Goal: Task Accomplishment & Management: Manage account settings

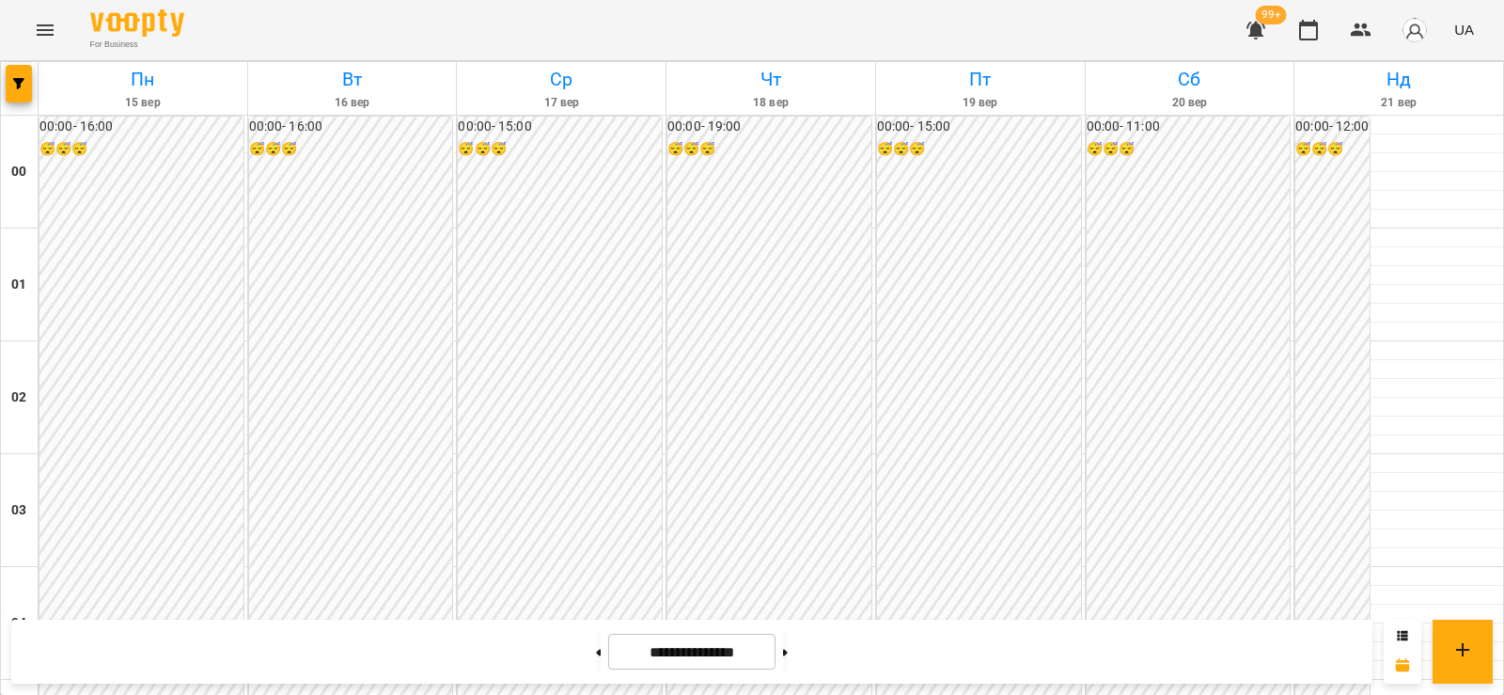
scroll to position [1535, 0]
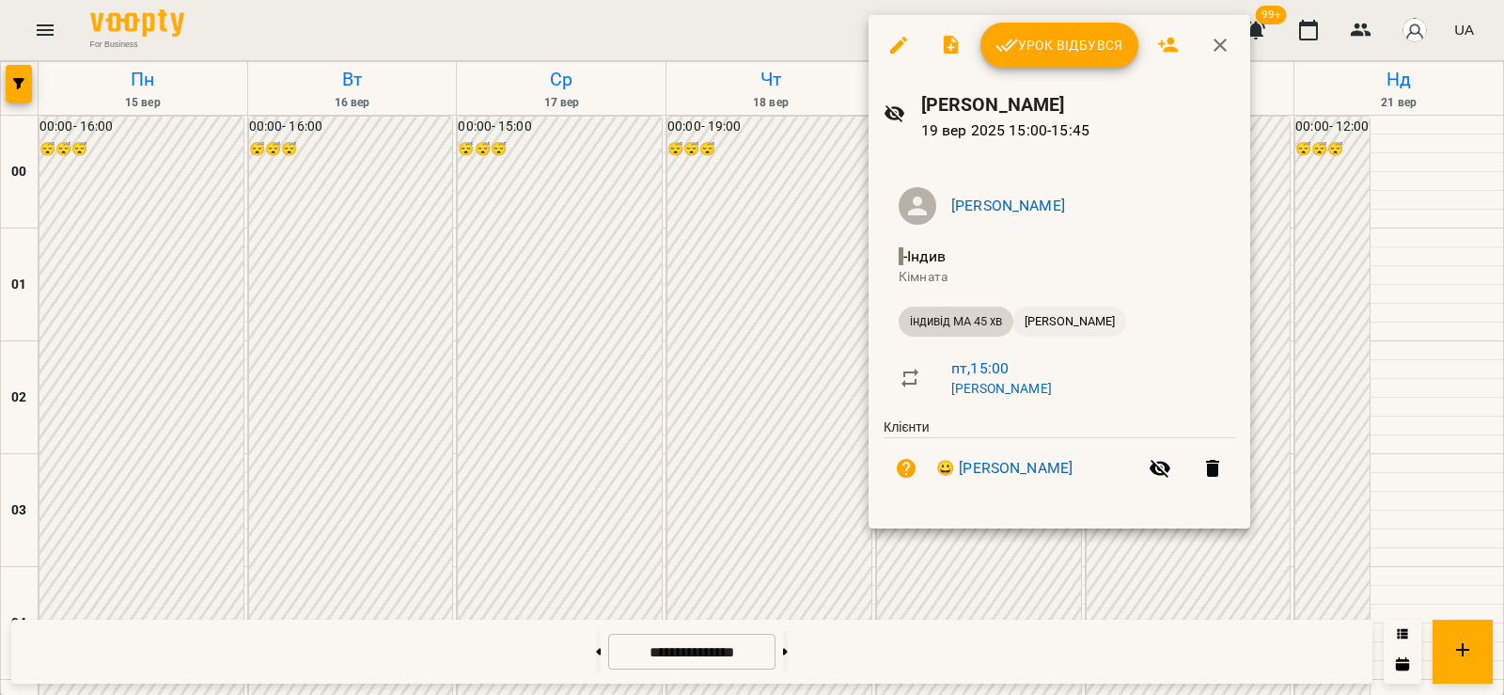
click at [1048, 320] on span "Ілюшенко Поліна" at bounding box center [1069, 321] width 113 height 17
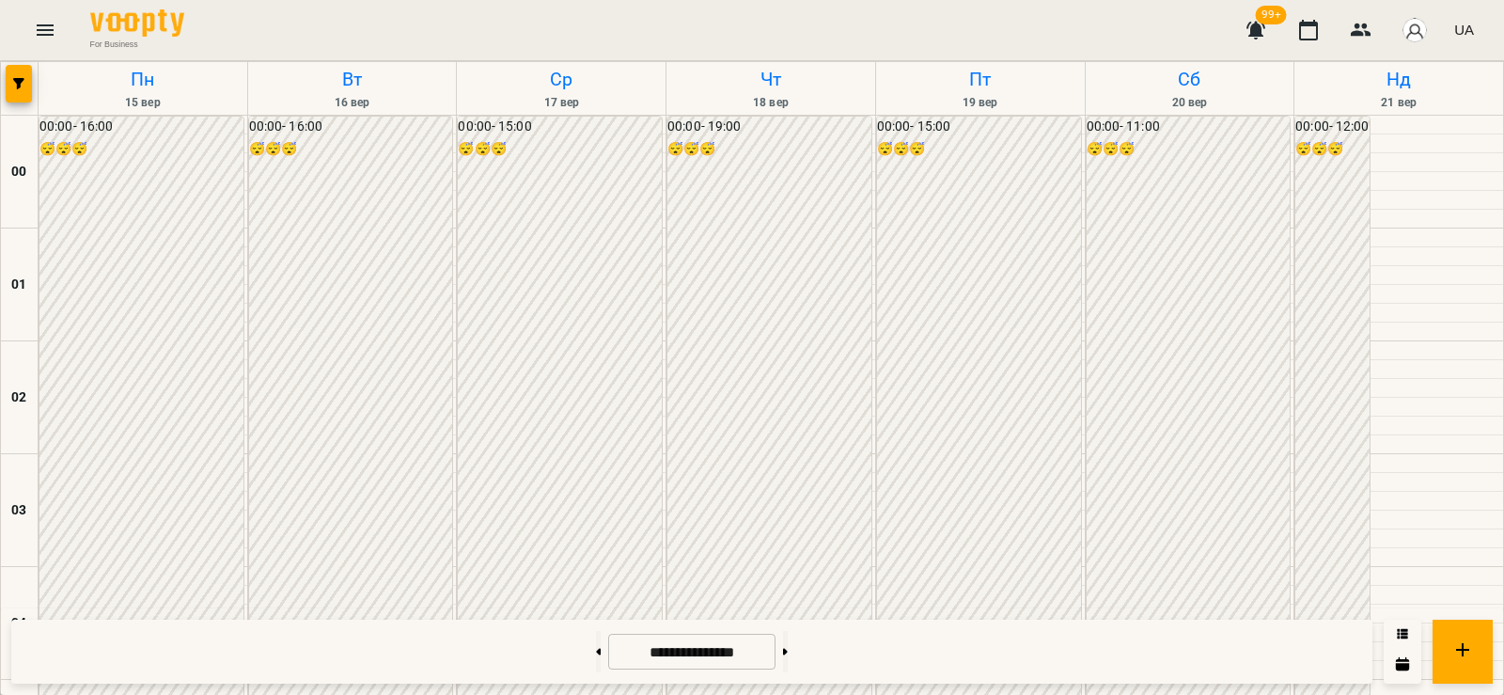
scroll to position [1555, 0]
click at [596, 653] on button at bounding box center [598, 651] width 5 height 41
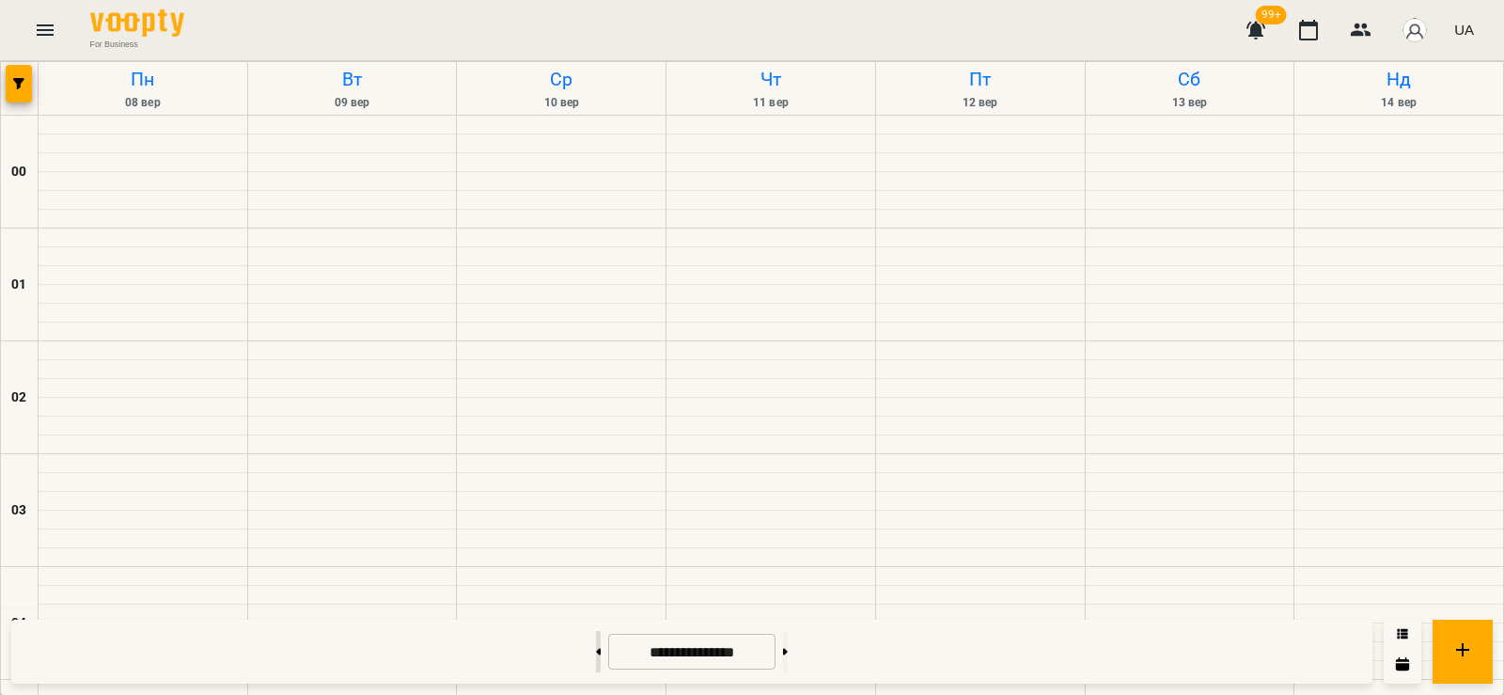
click at [596, 646] on button at bounding box center [598, 651] width 5 height 41
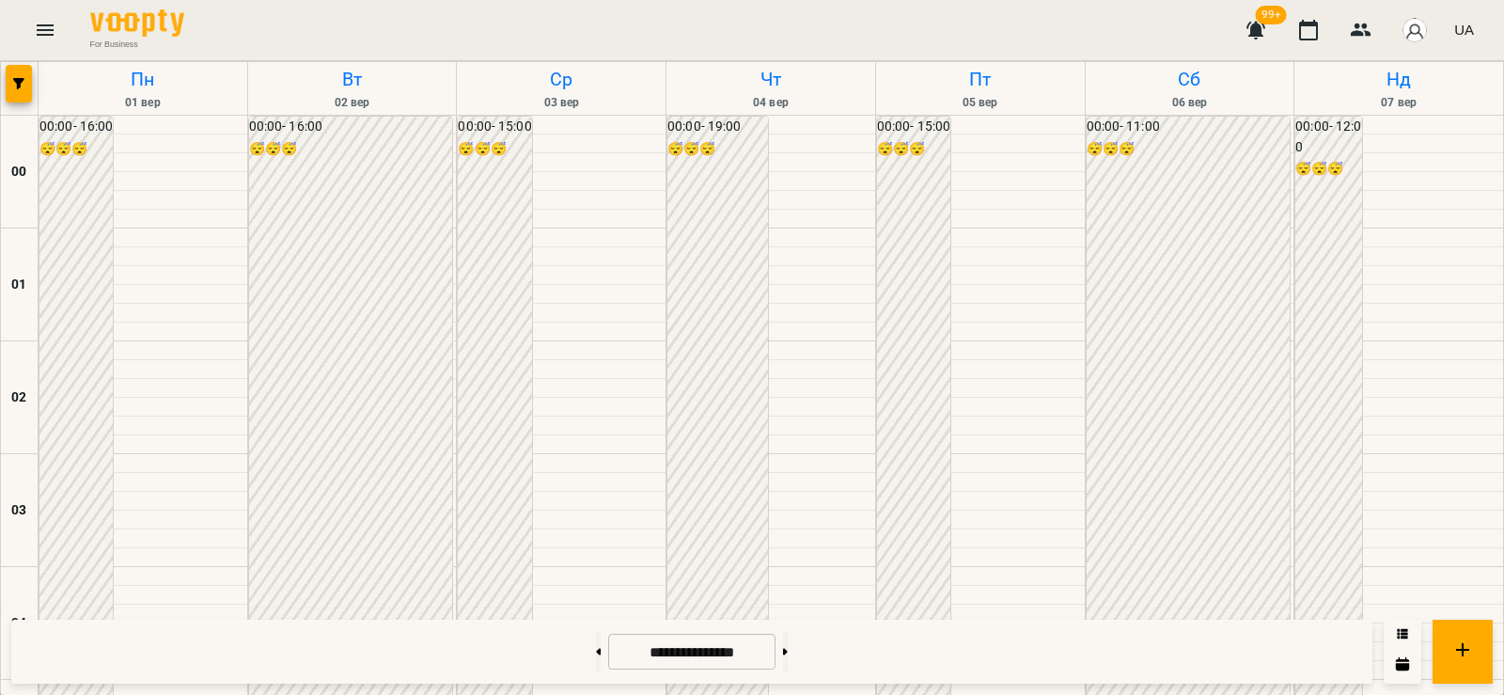
scroll to position [2213, 0]
click at [788, 661] on button at bounding box center [785, 651] width 5 height 41
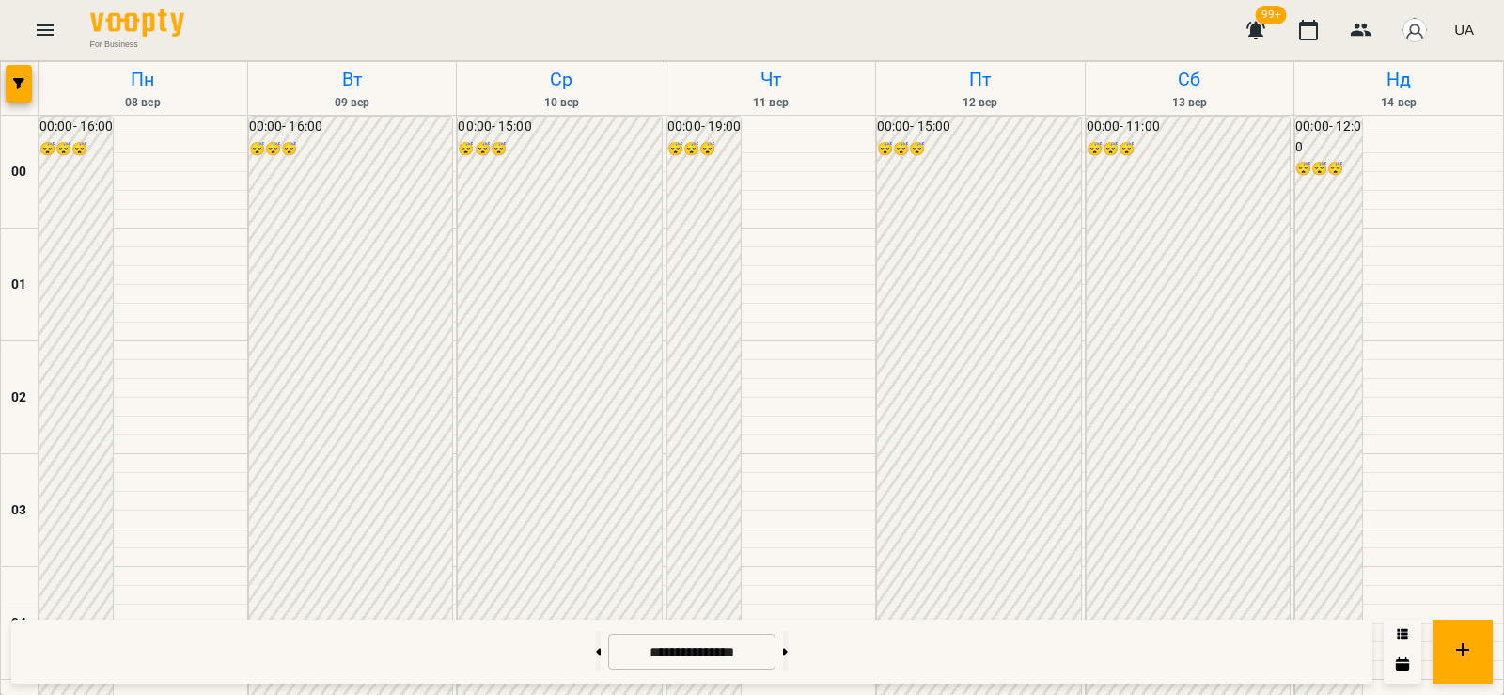
scroll to position [1116, 0]
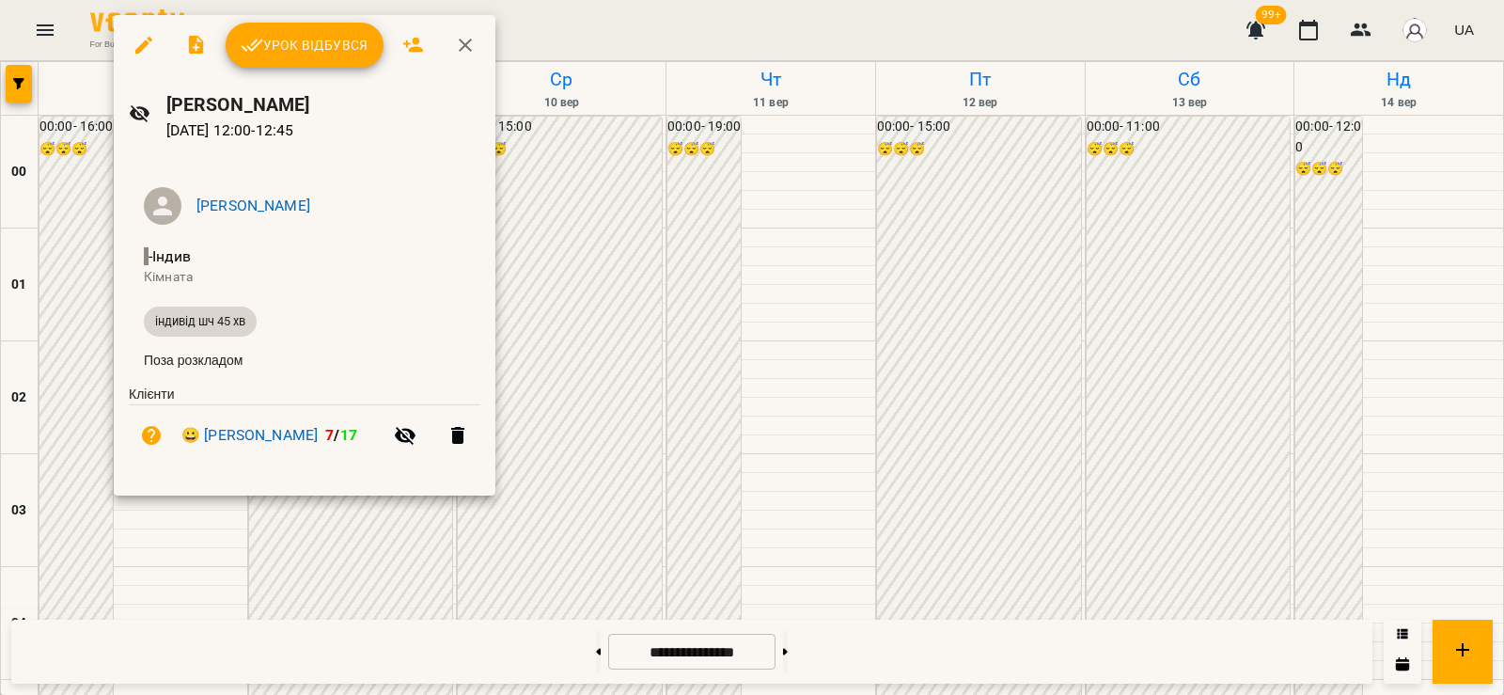
click at [168, 551] on div at bounding box center [752, 347] width 1504 height 695
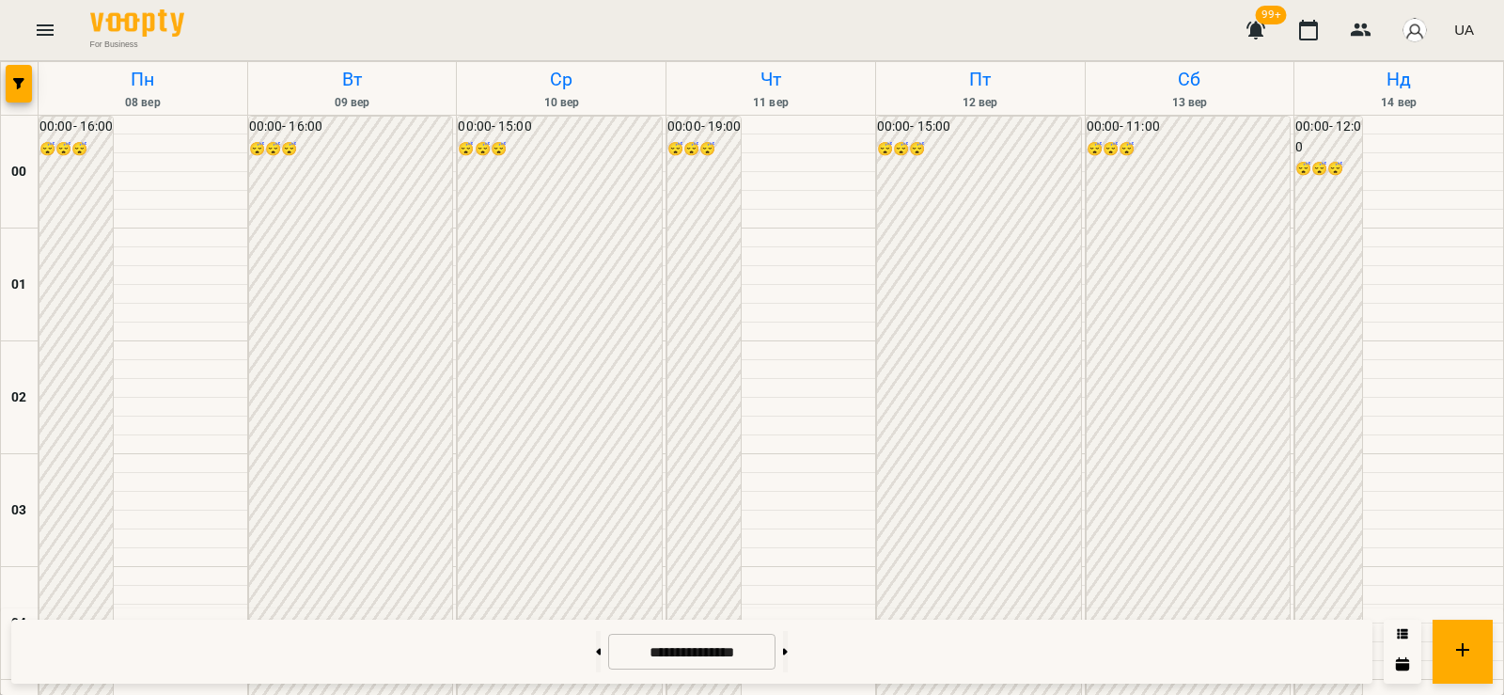
scroll to position [1994, 0]
click at [788, 644] on button at bounding box center [785, 651] width 5 height 41
type input "**********"
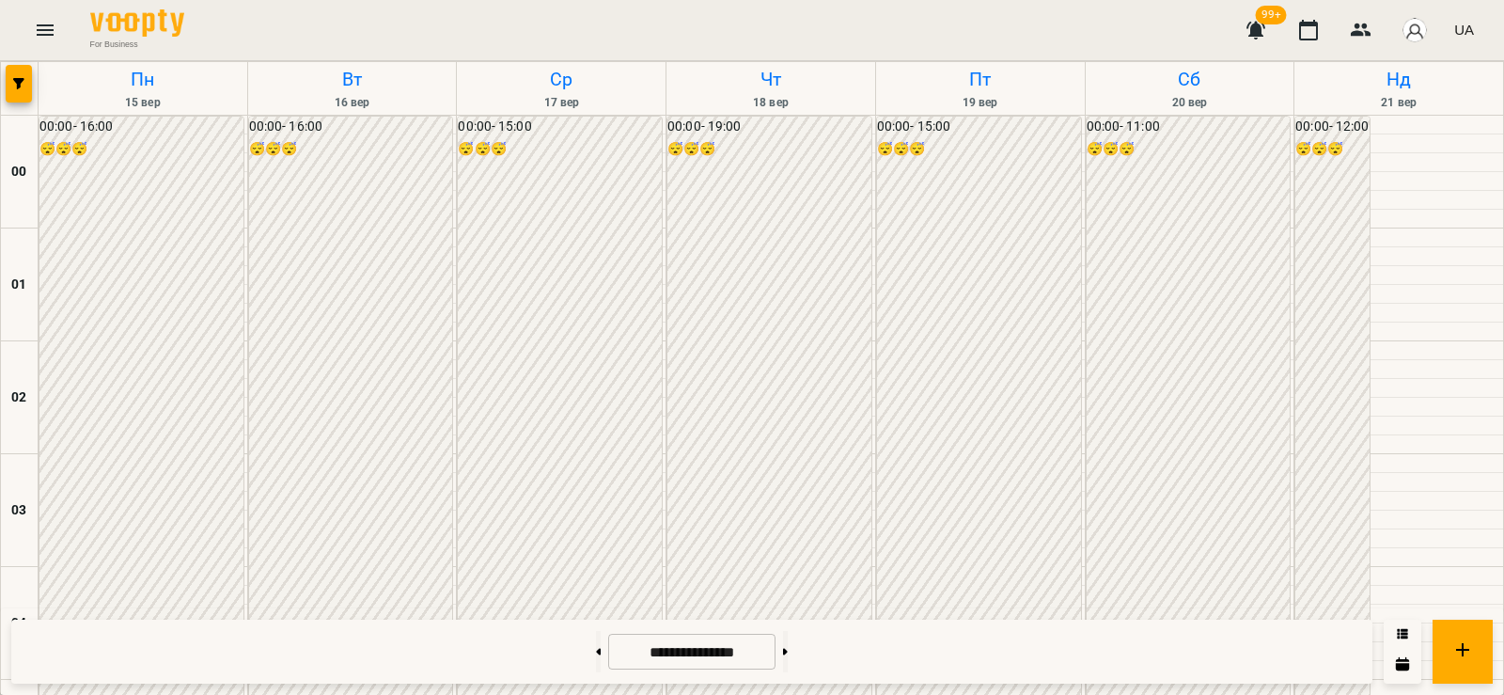
scroll to position [1555, 0]
